Goal: Task Accomplishment & Management: Manage account settings

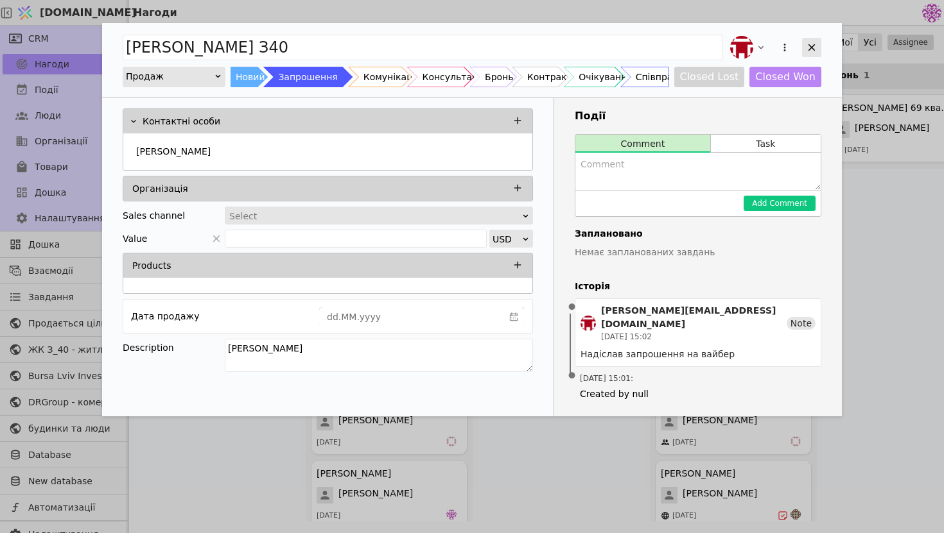
click at [808, 43] on icon "Add Opportunity" at bounding box center [812, 48] width 12 height 12
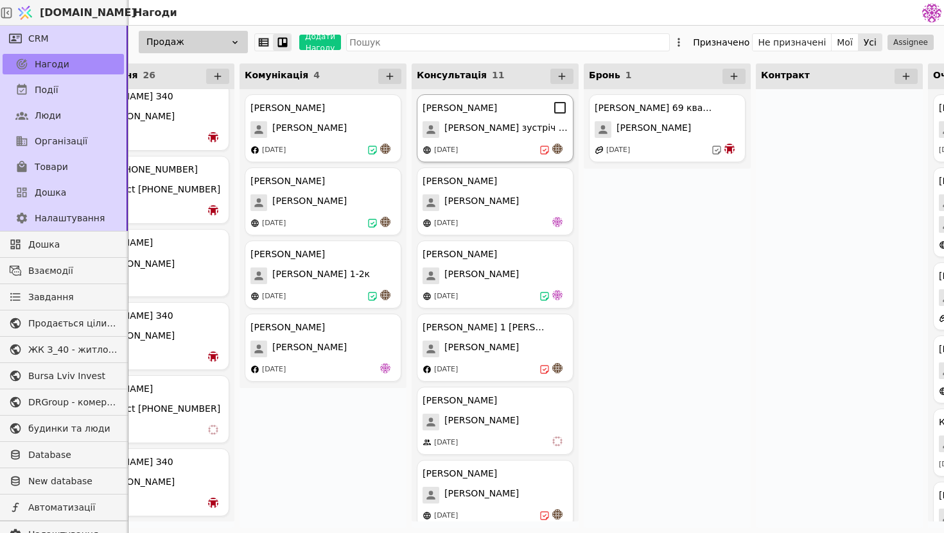
click at [510, 151] on div "[DATE]" at bounding box center [494, 150] width 145 height 13
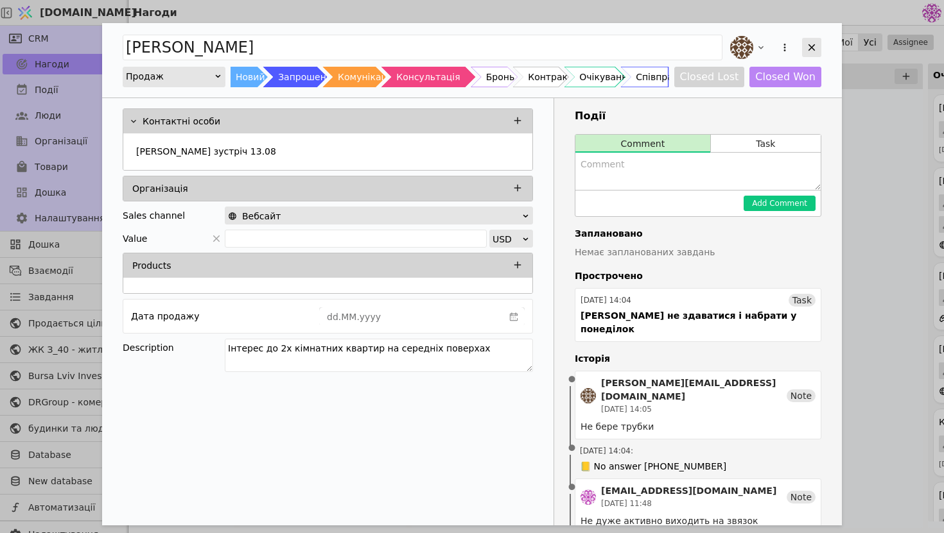
click at [805, 54] on div "Add Opportunity" at bounding box center [811, 47] width 19 height 19
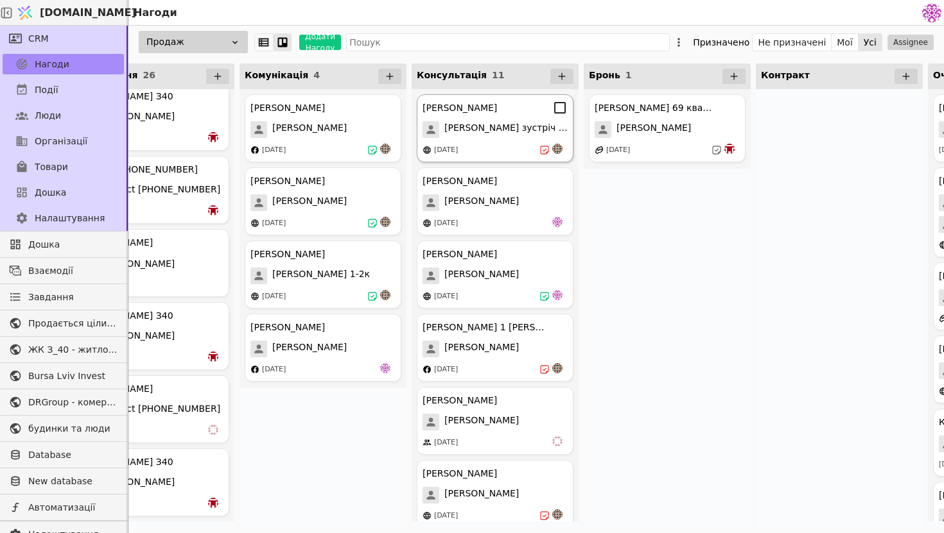
click at [500, 148] on div "[DATE]" at bounding box center [494, 150] width 145 height 13
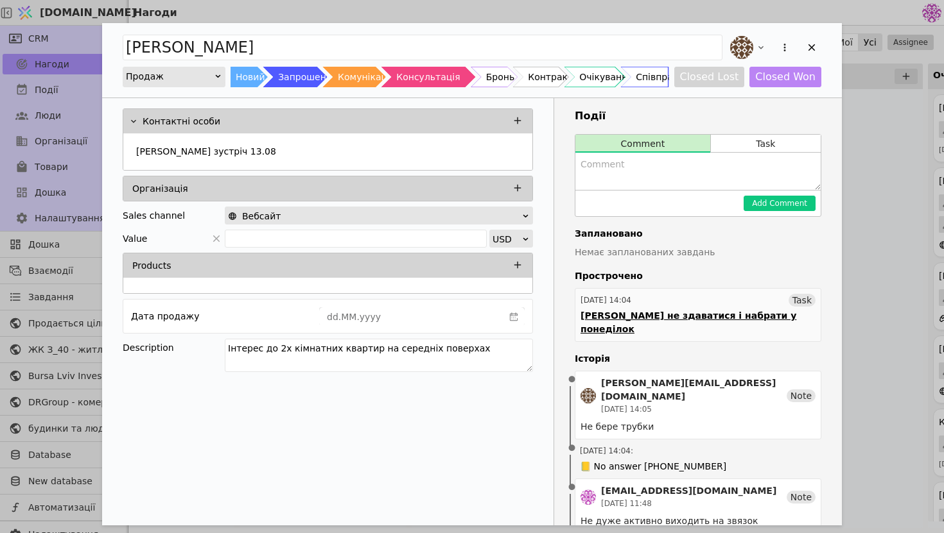
click at [718, 313] on div "[PERSON_NAME] не здаватися і набрати у понеділок" at bounding box center [697, 322] width 235 height 27
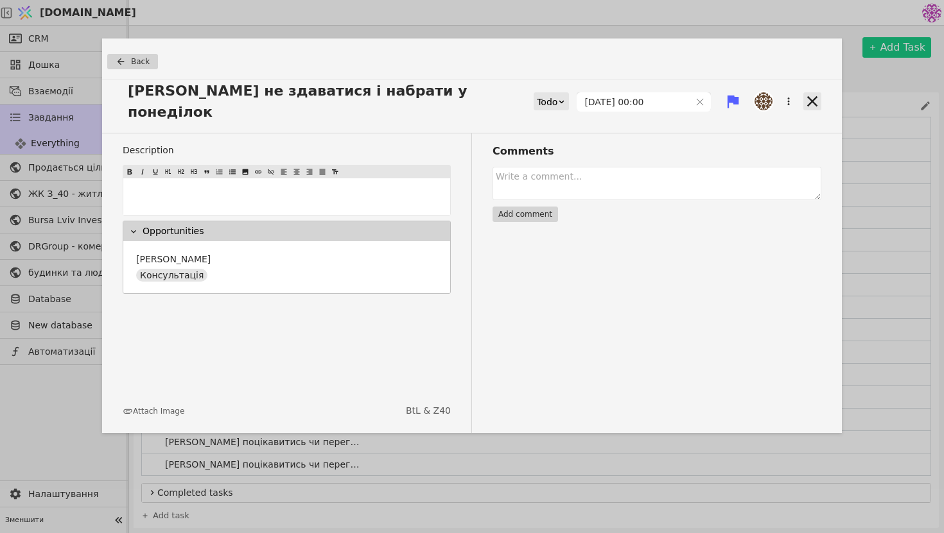
click at [816, 93] on icon at bounding box center [812, 101] width 18 height 18
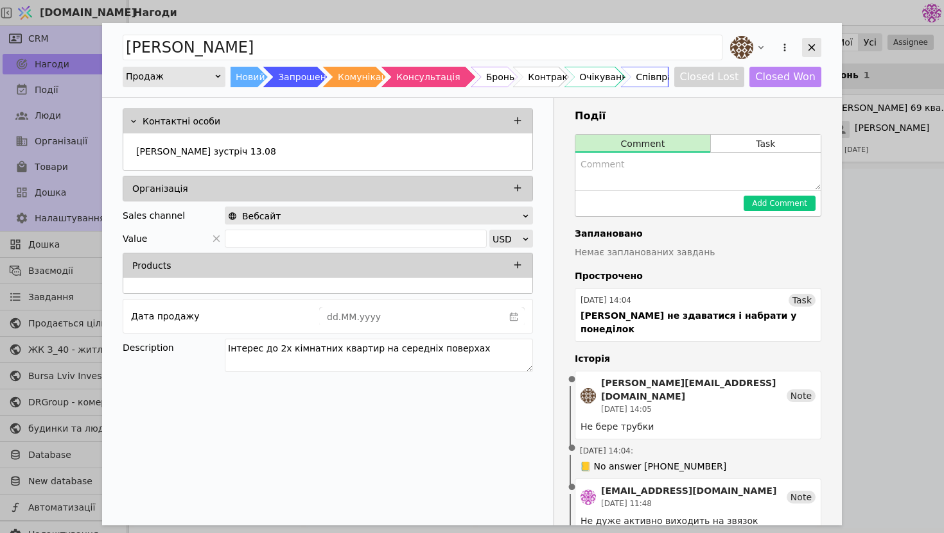
click at [807, 48] on icon "Add Opportunity" at bounding box center [812, 48] width 12 height 12
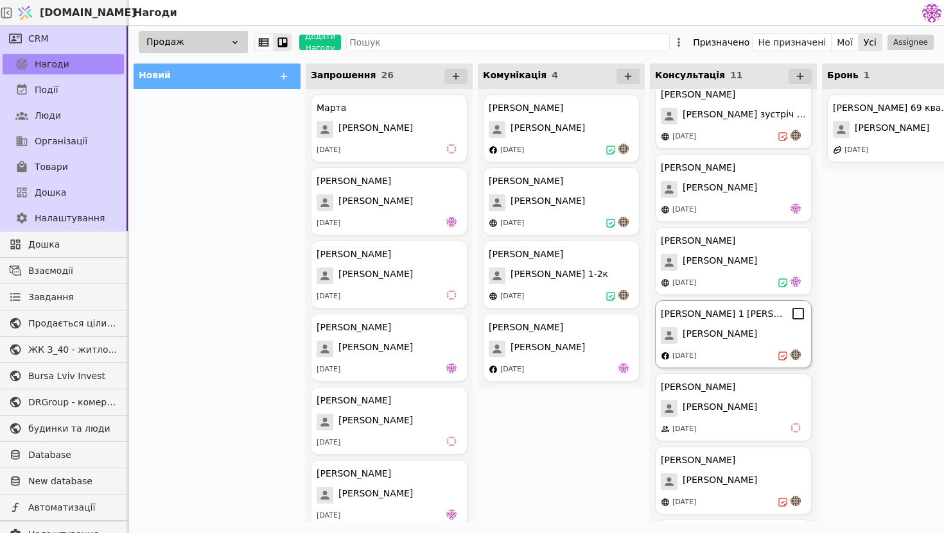
scroll to position [15, 0]
click at [740, 340] on div "[PERSON_NAME]" at bounding box center [733, 334] width 145 height 17
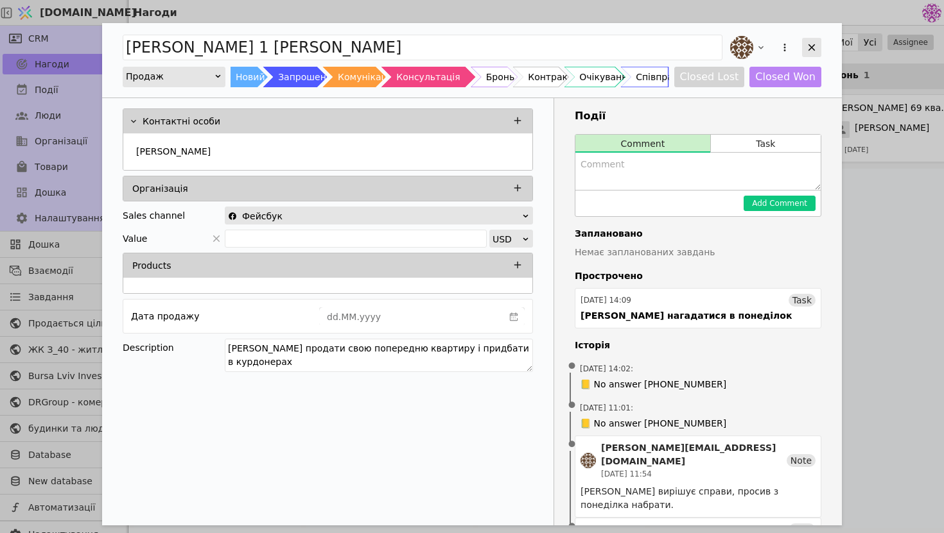
click at [808, 46] on icon "Add Opportunity" at bounding box center [812, 48] width 12 height 12
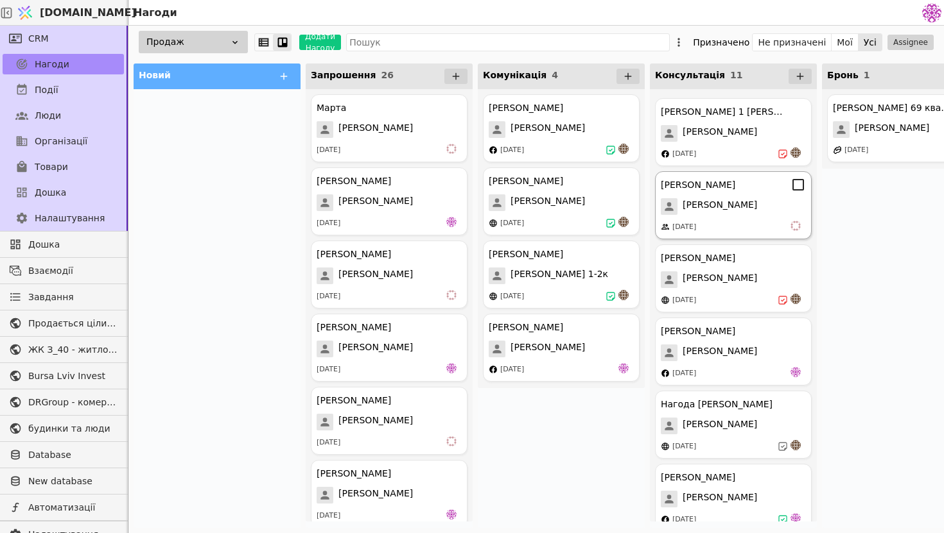
scroll to position [318, 0]
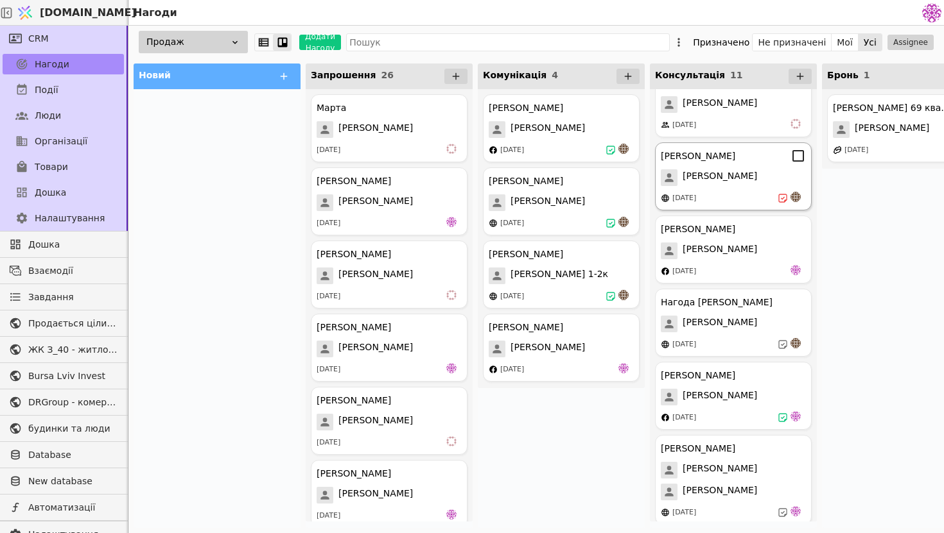
click at [739, 186] on div "[PERSON_NAME] [PERSON_NAME] [DATE]" at bounding box center [733, 177] width 157 height 68
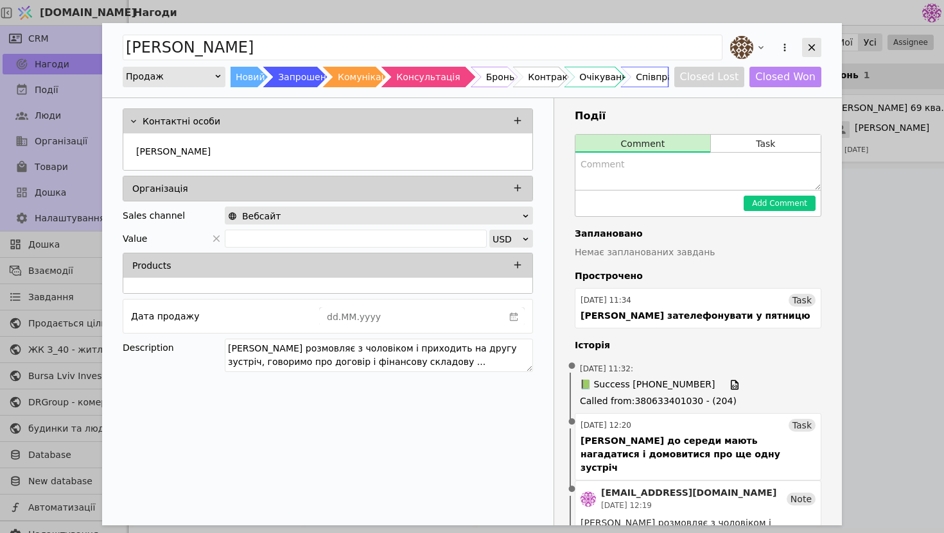
click at [809, 48] on icon "Add Opportunity" at bounding box center [812, 48] width 12 height 12
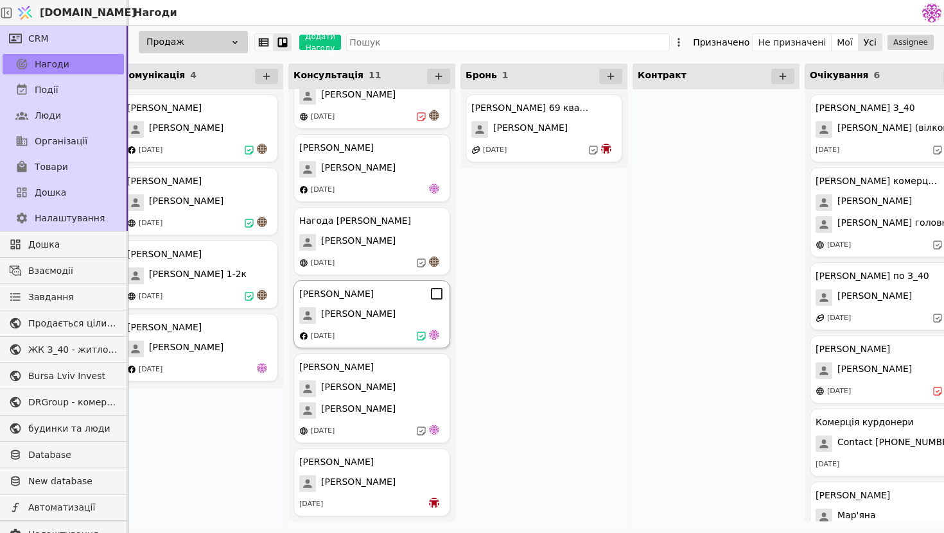
scroll to position [0, 389]
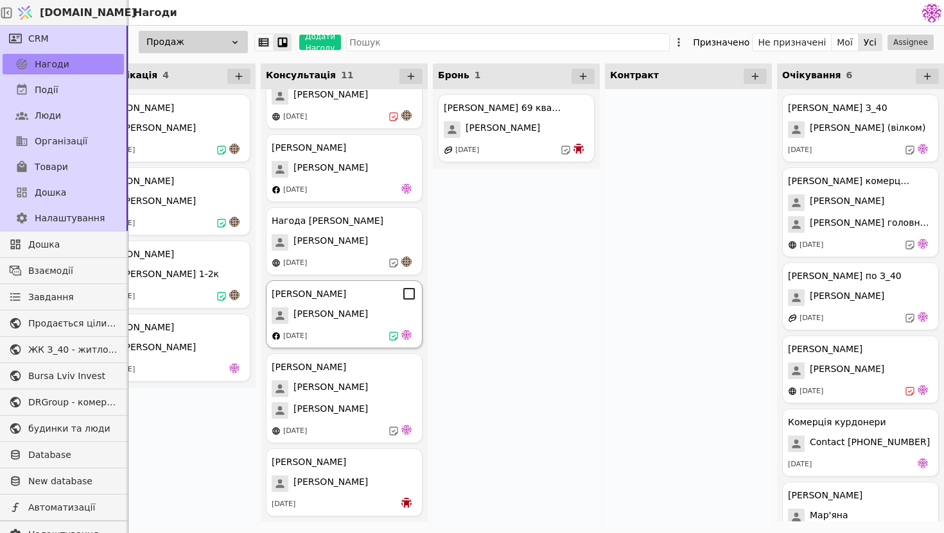
click at [372, 302] on div "[PERSON_NAME] [PERSON_NAME] [DATE]" at bounding box center [344, 315] width 157 height 68
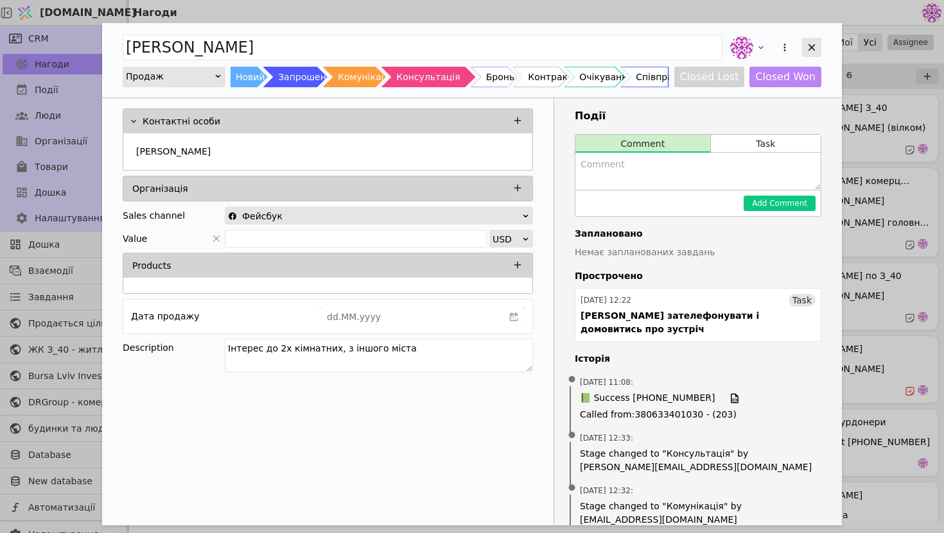
click at [808, 48] on icon "Add Opportunity" at bounding box center [812, 48] width 12 height 12
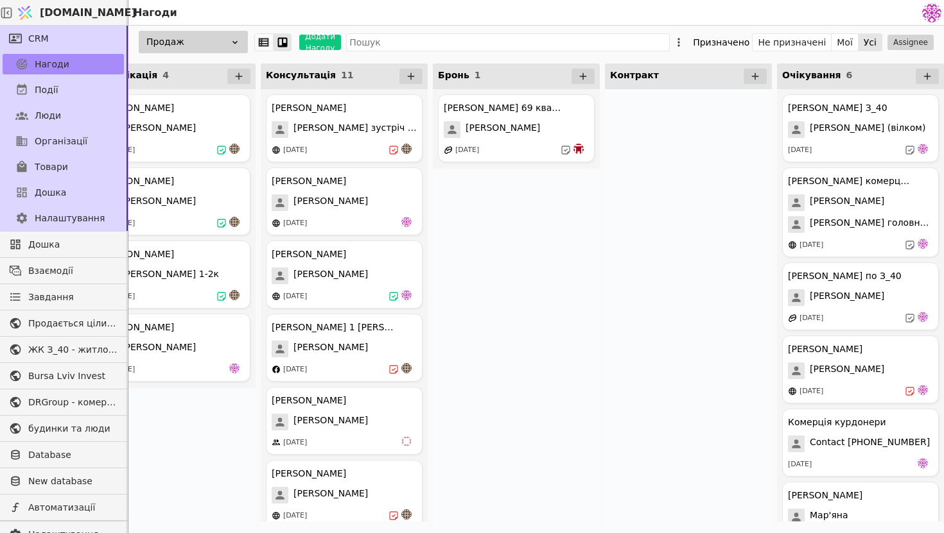
scroll to position [275, 0]
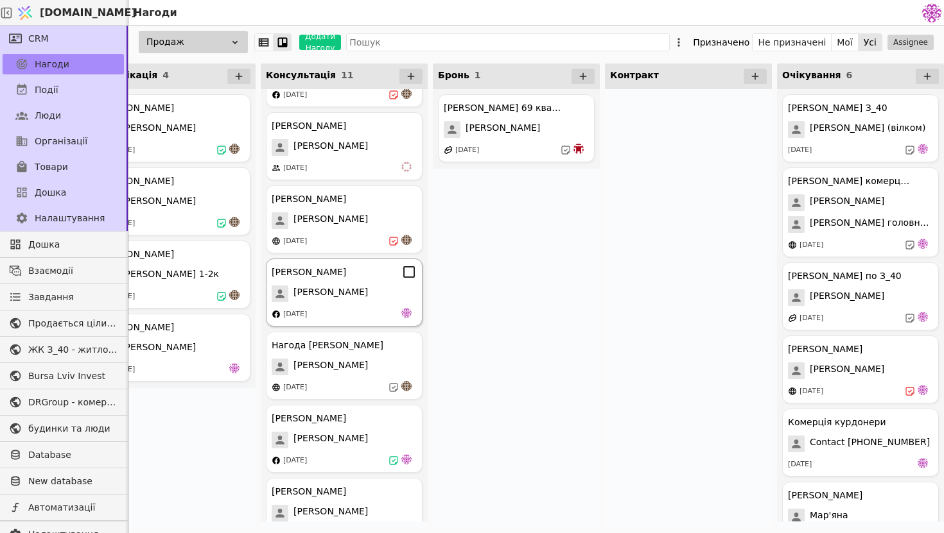
click at [393, 309] on div "[DATE]" at bounding box center [344, 314] width 145 height 13
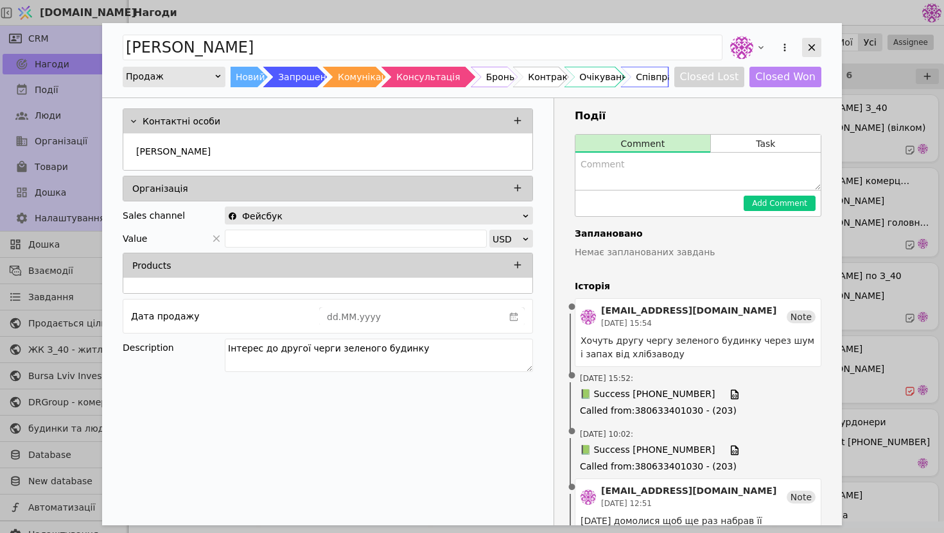
click at [809, 46] on icon "Add Opportunity" at bounding box center [812, 48] width 12 height 12
